Goal: Task Accomplishment & Management: Use online tool/utility

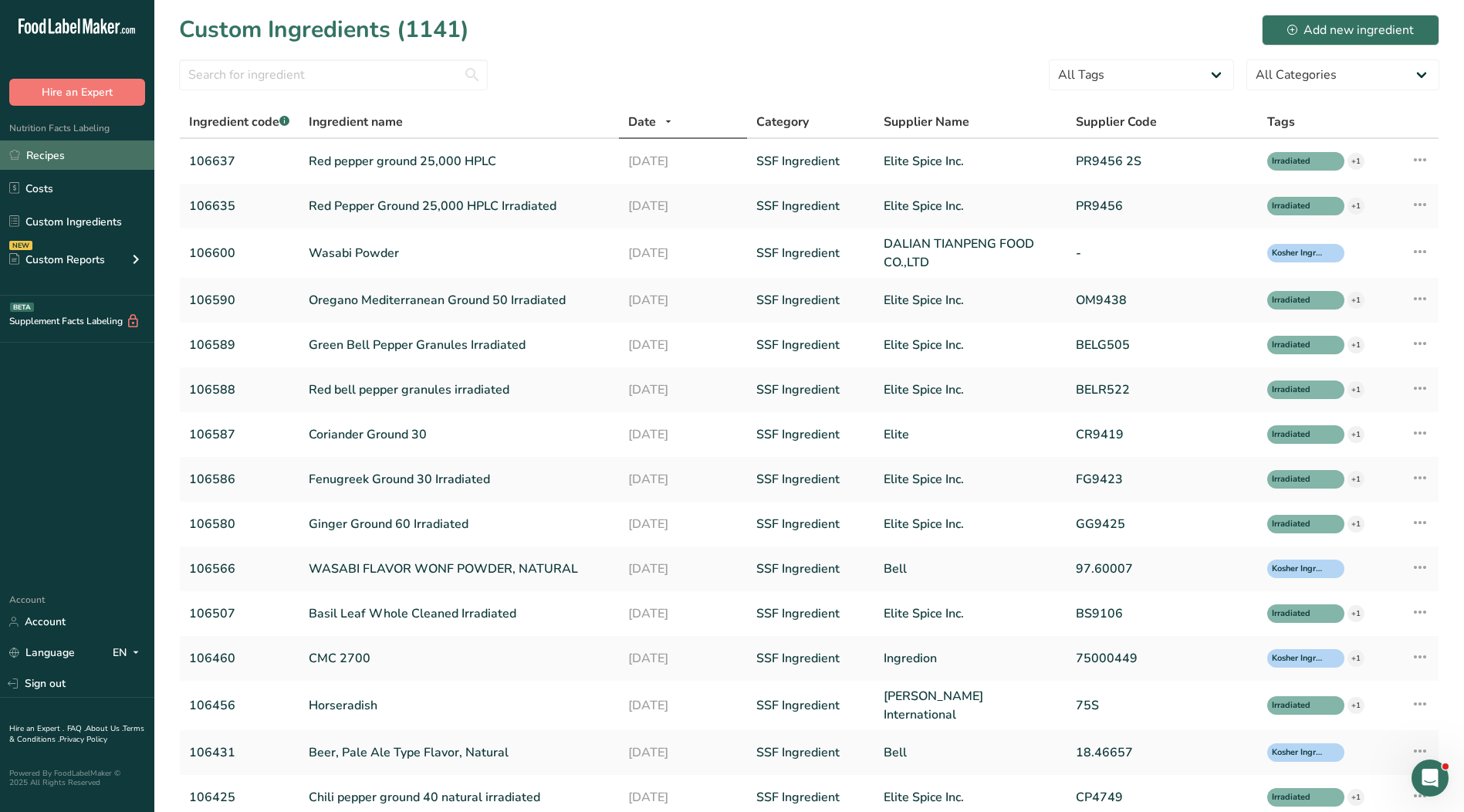
click at [62, 161] on link "Recipes" at bounding box center [77, 155] width 154 height 29
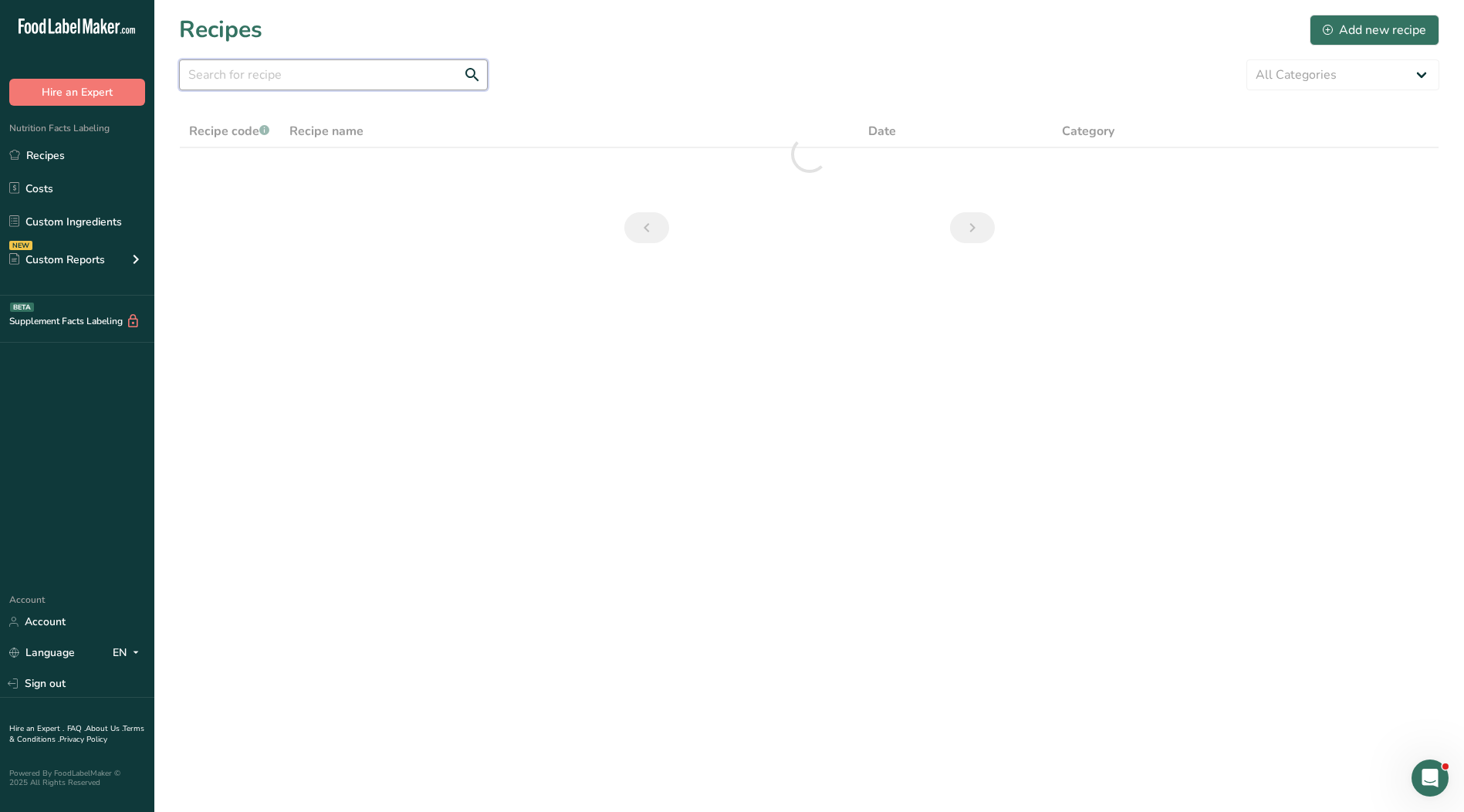
click at [345, 78] on input "text" at bounding box center [334, 75] width 309 height 31
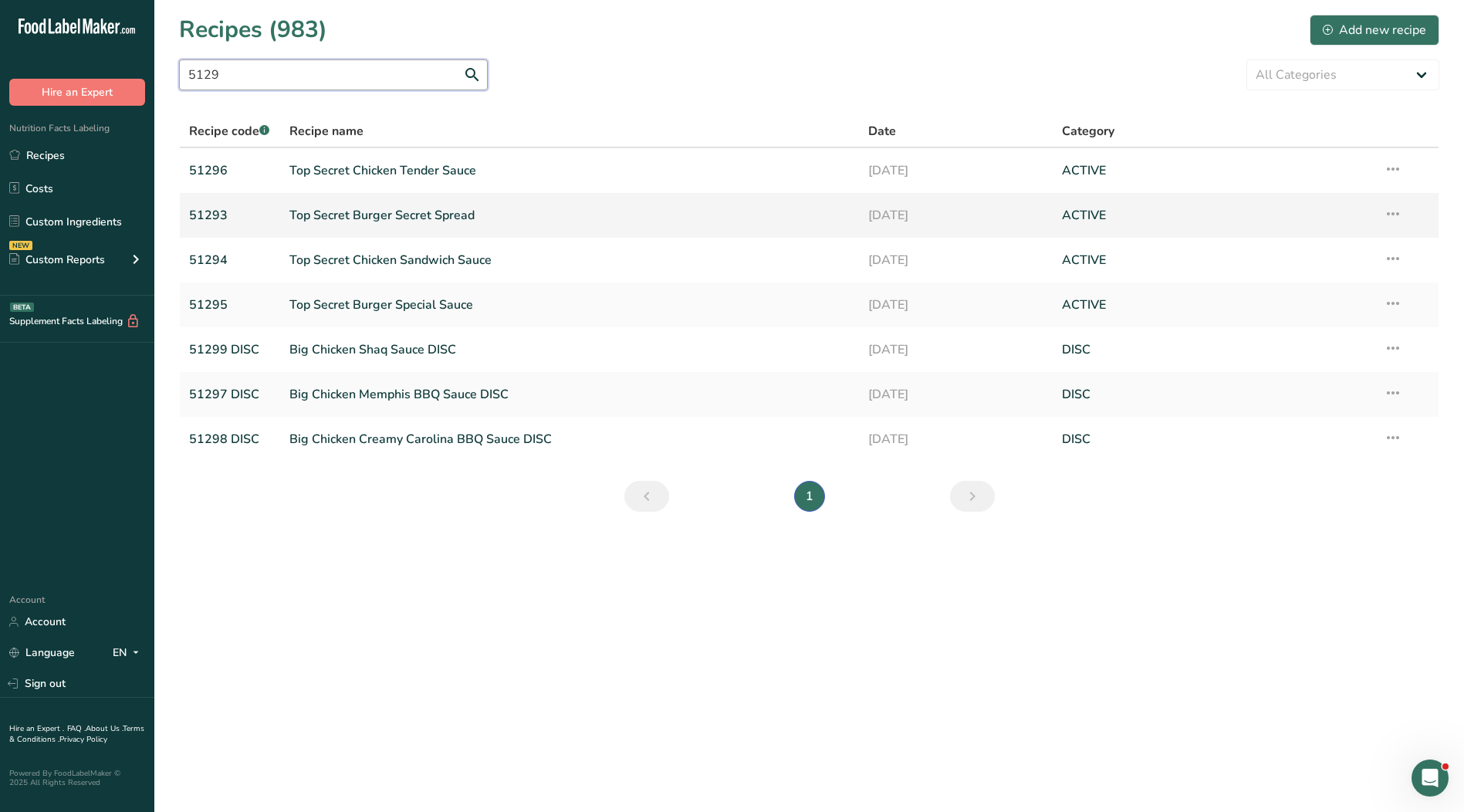
type input "5129"
click at [387, 218] on link "Top Secret Burger Secret Spread" at bounding box center [569, 214] width 561 height 32
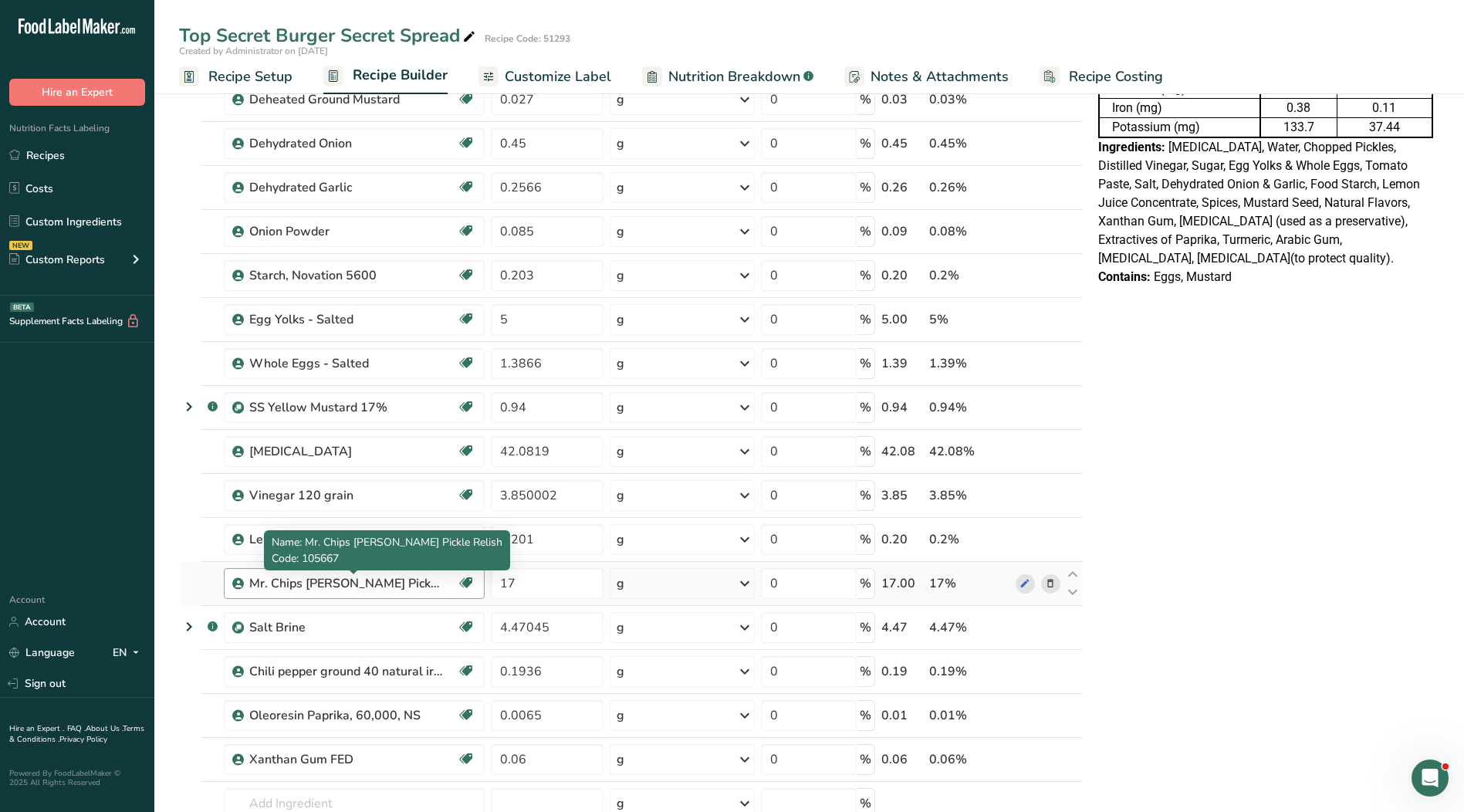
scroll to position [463, 0]
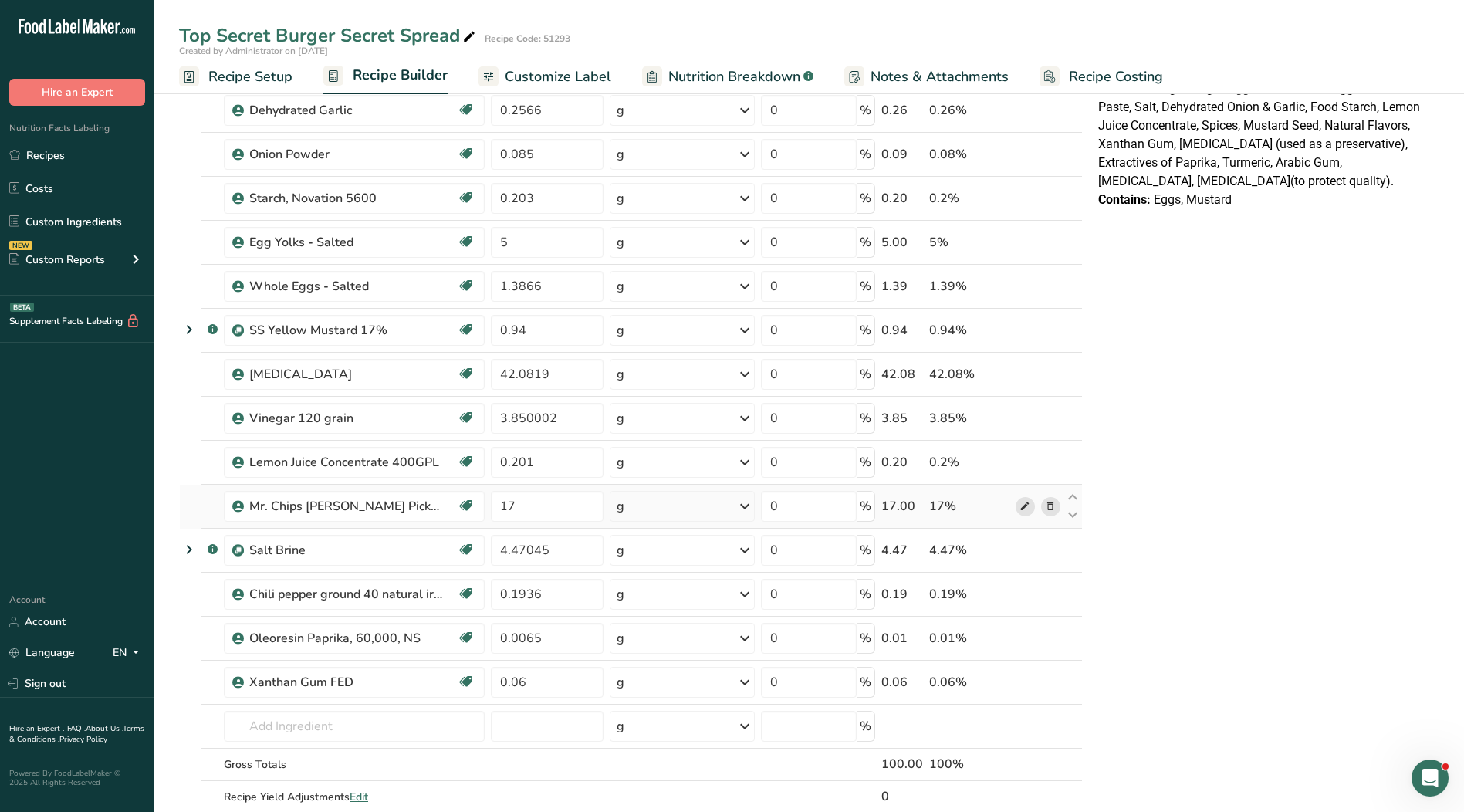
click at [1020, 507] on icon at bounding box center [1025, 506] width 11 height 16
click at [37, 155] on link "Recipes" at bounding box center [77, 155] width 154 height 29
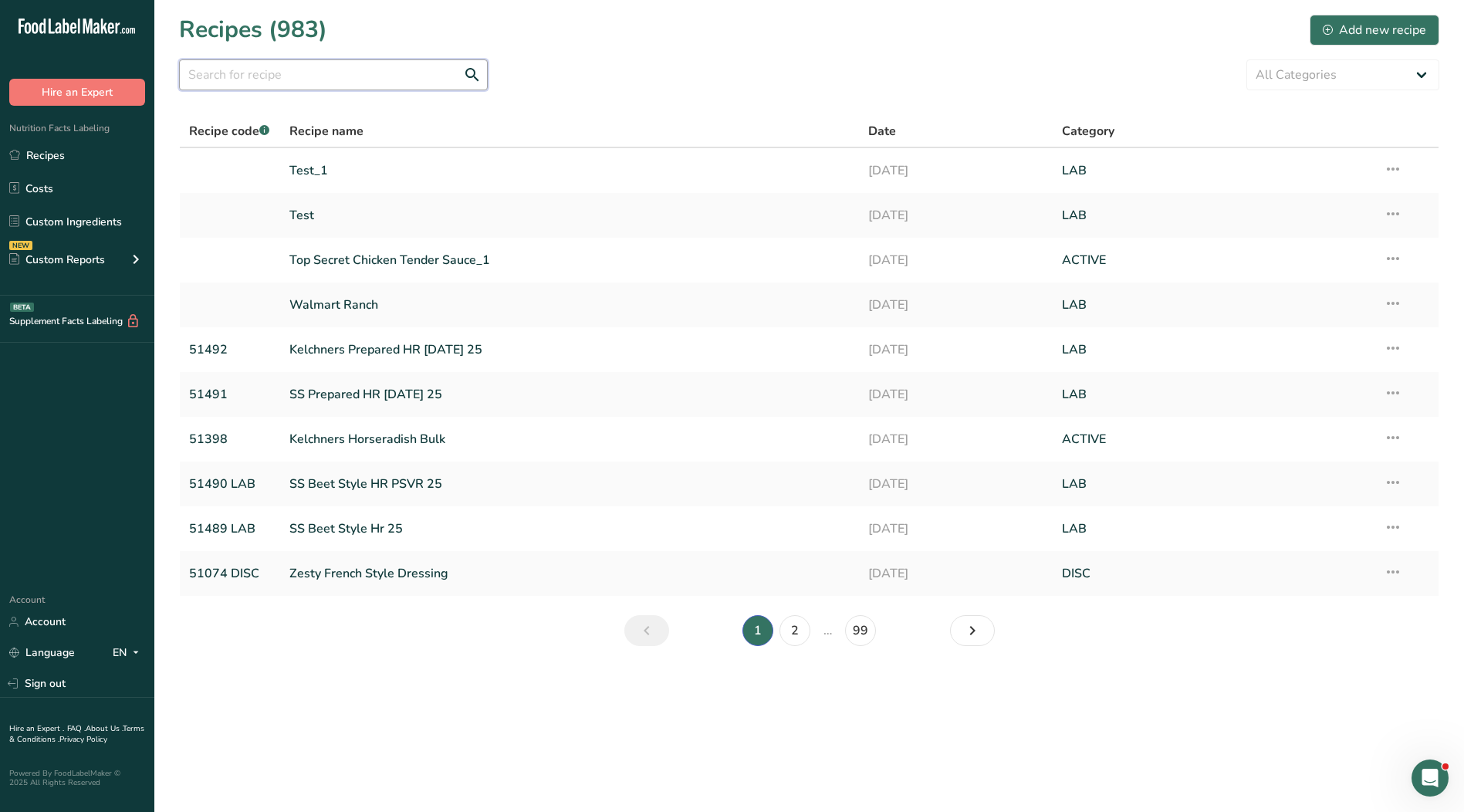
click at [244, 70] on input "text" at bounding box center [334, 75] width 309 height 31
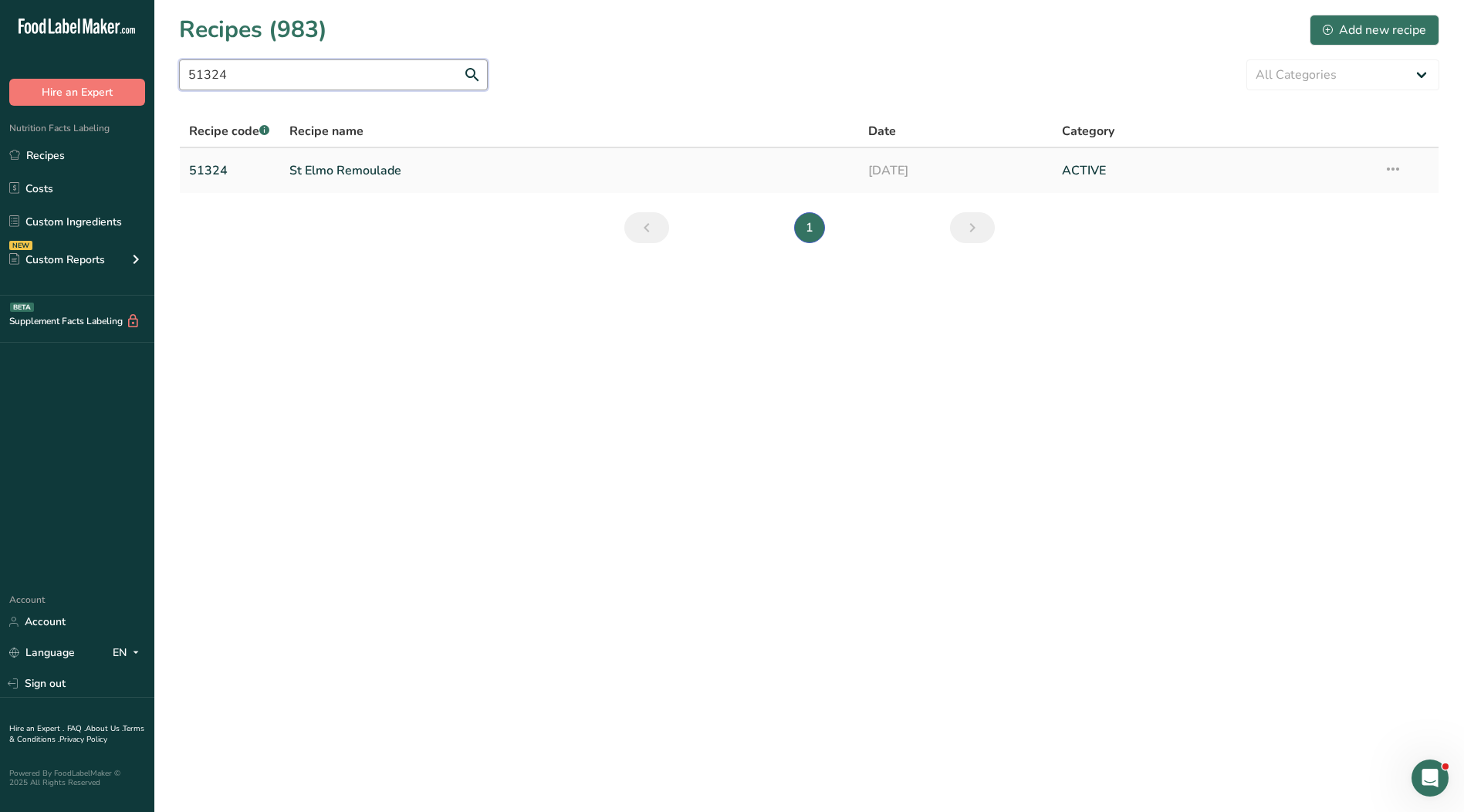
type input "51324"
click at [369, 174] on link "St Elmo Remoulade" at bounding box center [569, 170] width 561 height 32
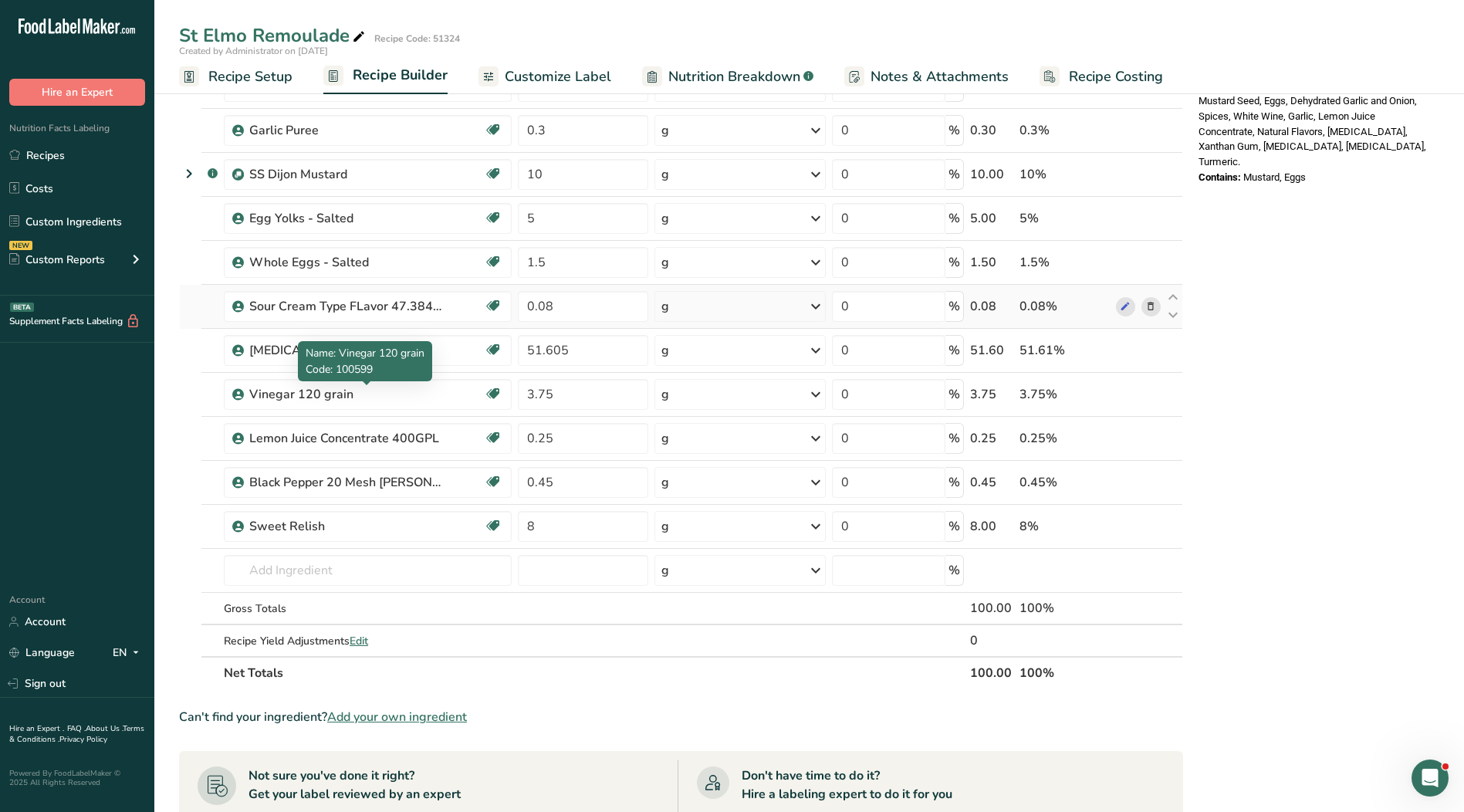
scroll to position [540, 0]
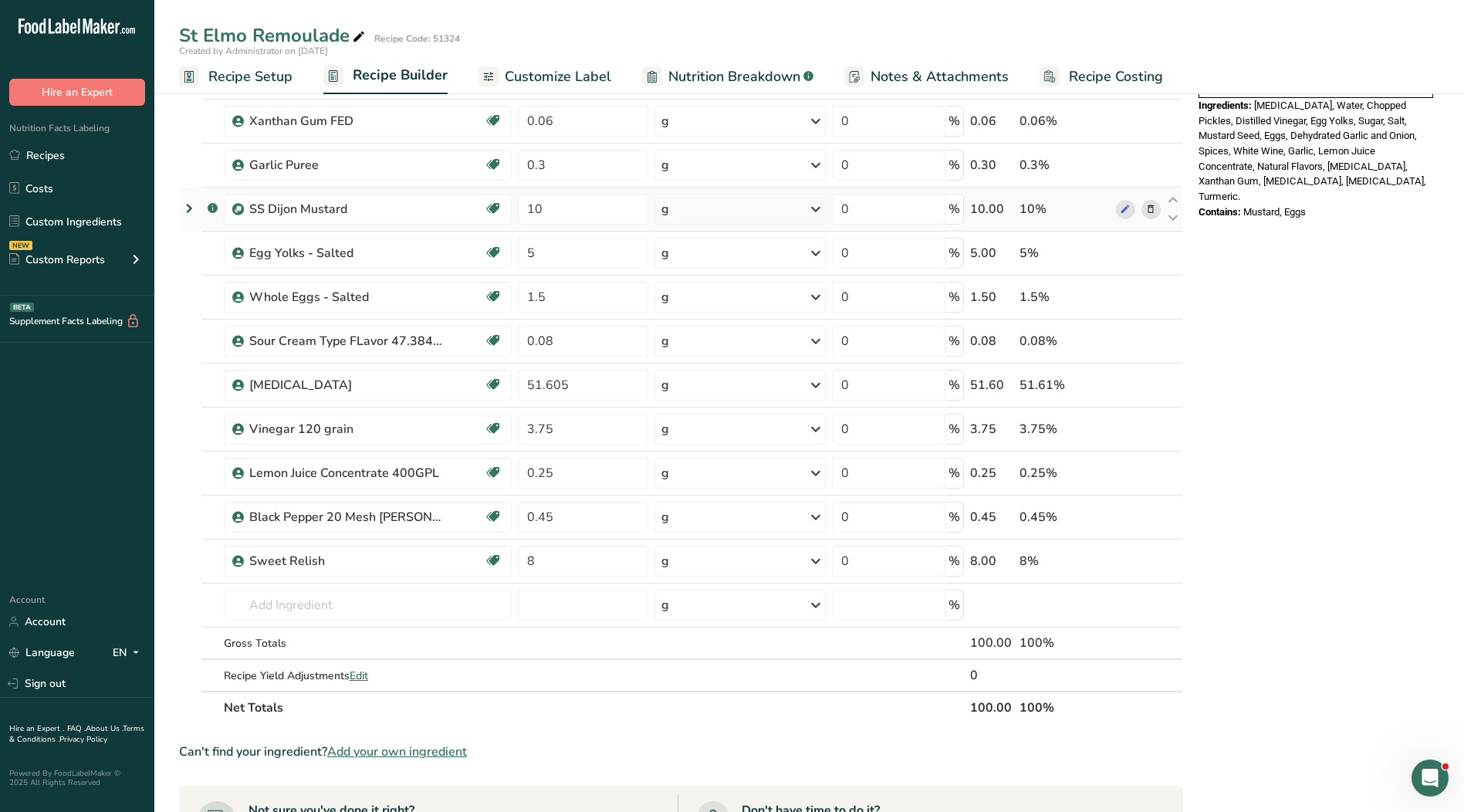
click at [188, 211] on icon at bounding box center [188, 209] width 18 height 28
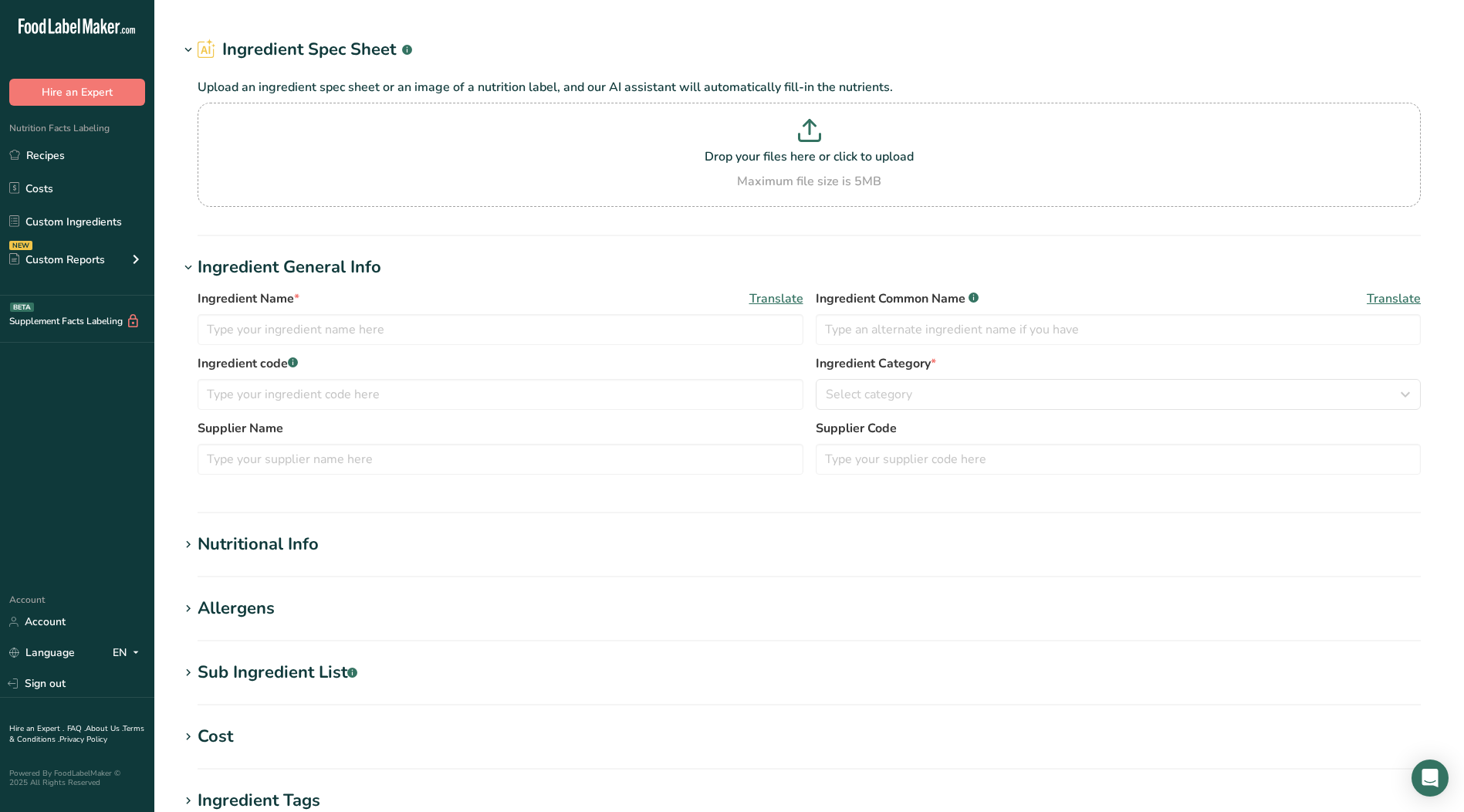
type input "Mr. Chips [PERSON_NAME] Pickle Relish"
type input "Dill Pickle Relish"
type input "105667"
type input "Mr. Chips"
type input "32406"
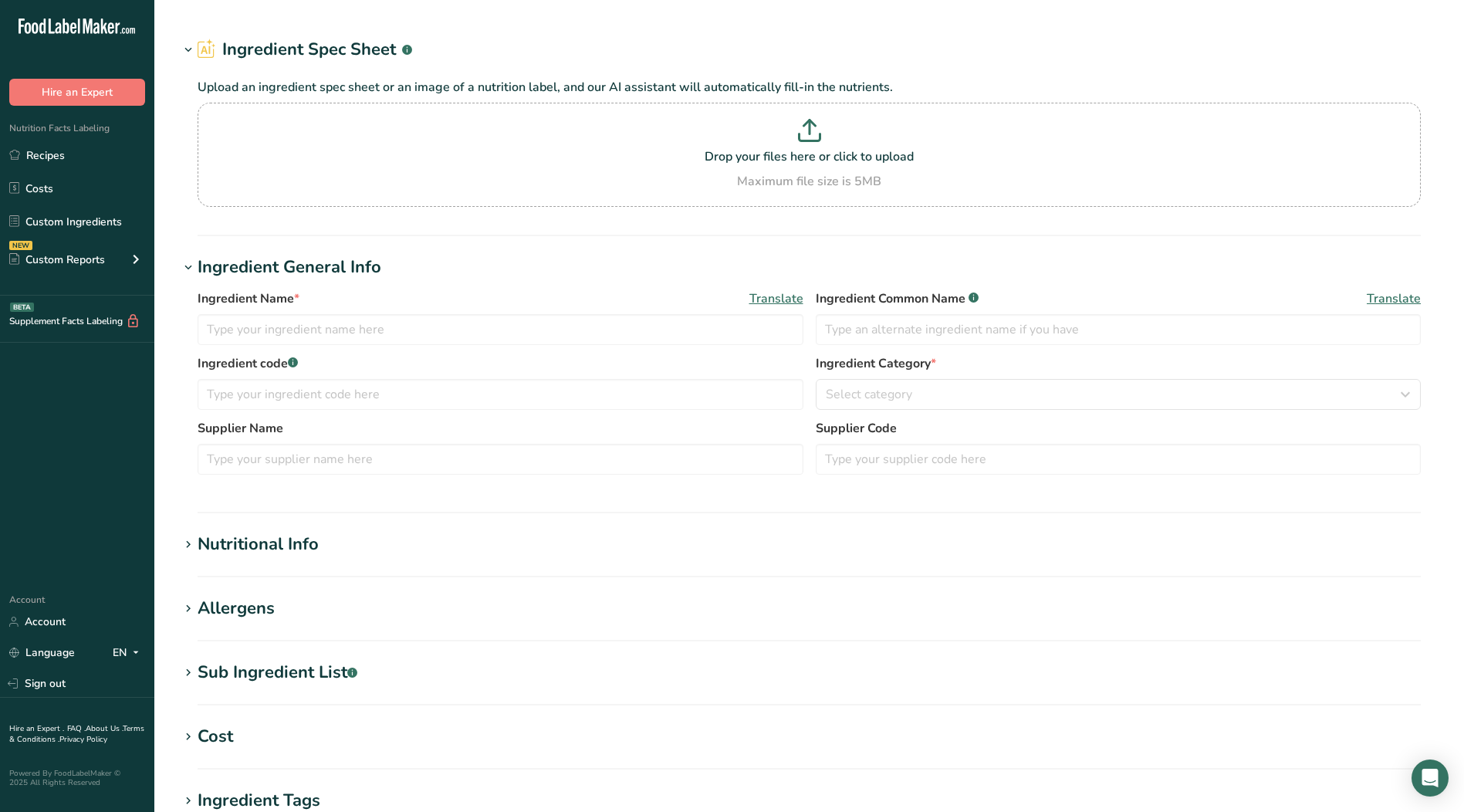
type textarea "(Cucumber, Distilled Vinegar, Water, Salt, Xanthan Gum, Calcium Chloride, Natur…"
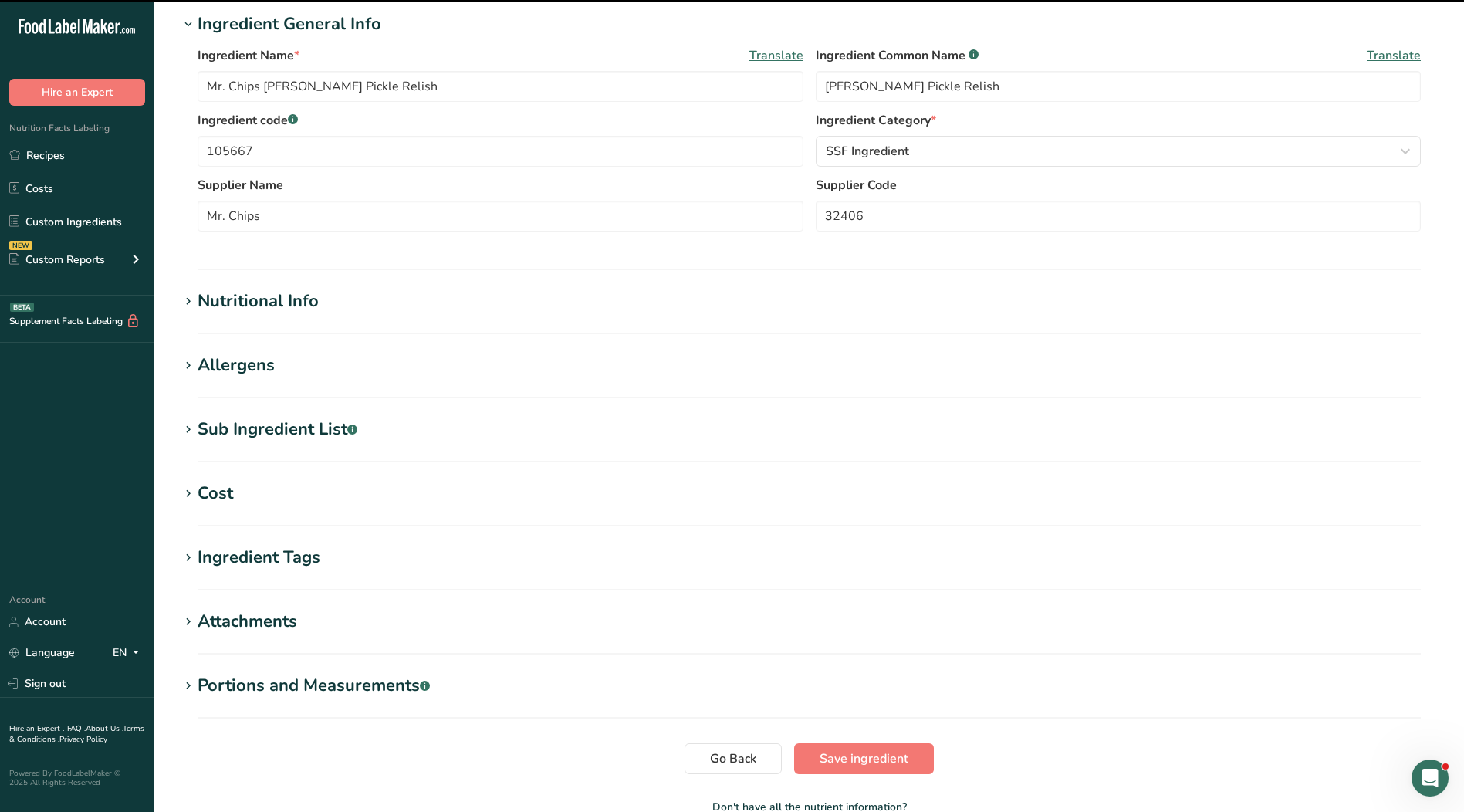
scroll to position [309, 0]
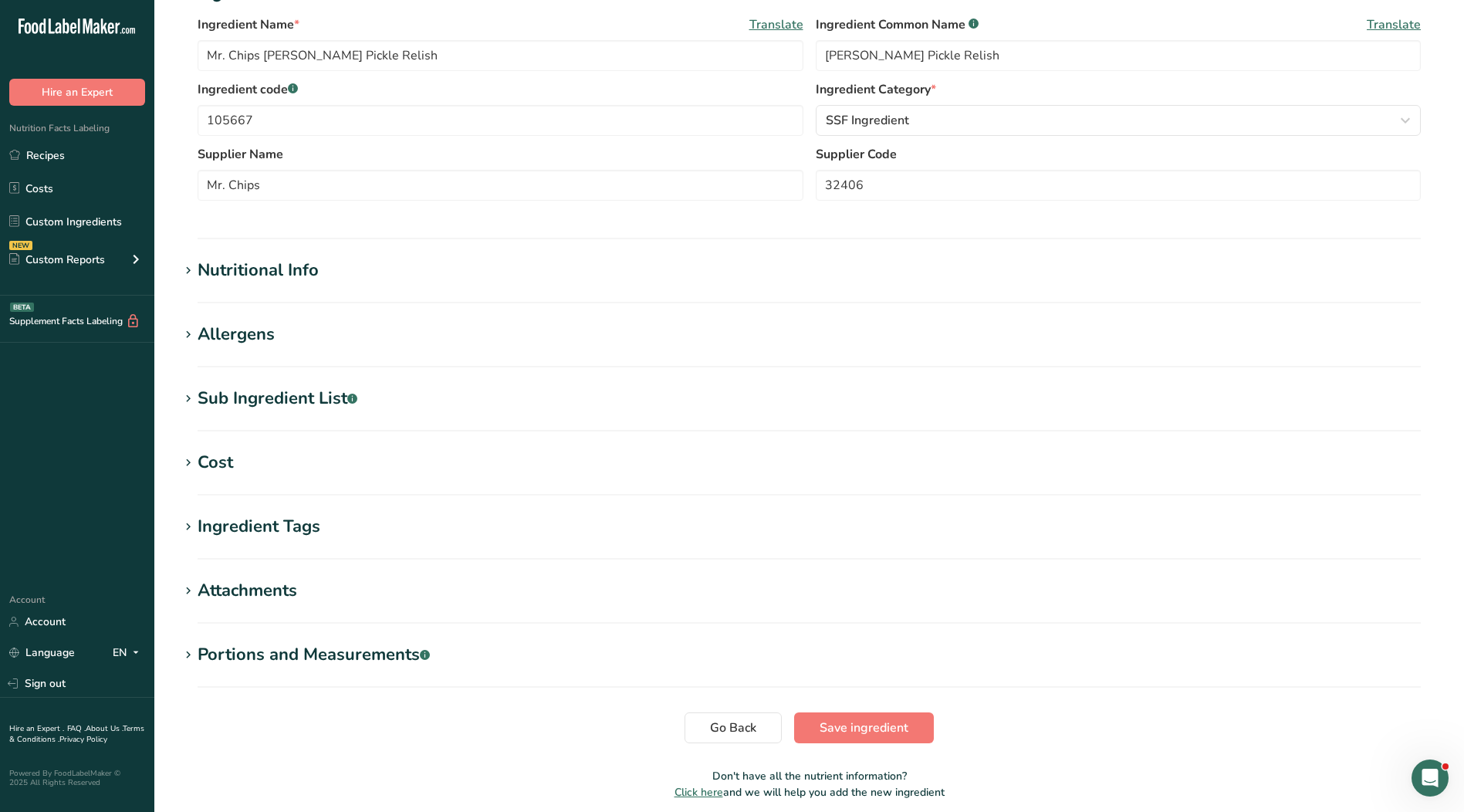
click at [270, 376] on section "Edit Mr. Chips Dill Pickle Relish Ingredient Spec Sheet .a-a{fill:#347362;}.b-a…" at bounding box center [809, 258] width 1310 height 1134
click at [270, 398] on div "Sub Ingredient List .a-a{fill:#347362;}.b-a{fill:#fff;}" at bounding box center [277, 399] width 160 height 25
